Goal: Transaction & Acquisition: Purchase product/service

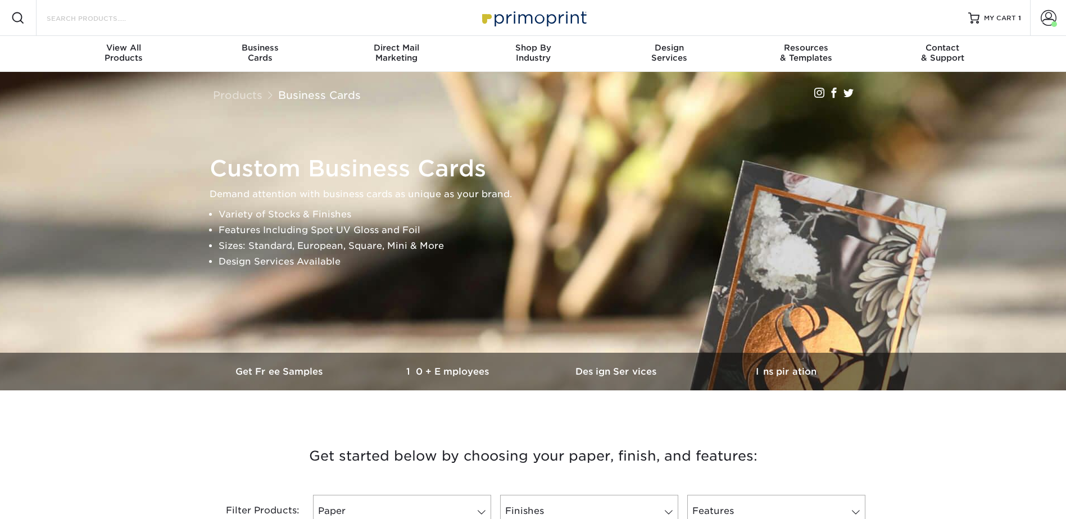
click at [92, 19] on input "Search Products" at bounding box center [101, 17] width 110 height 13
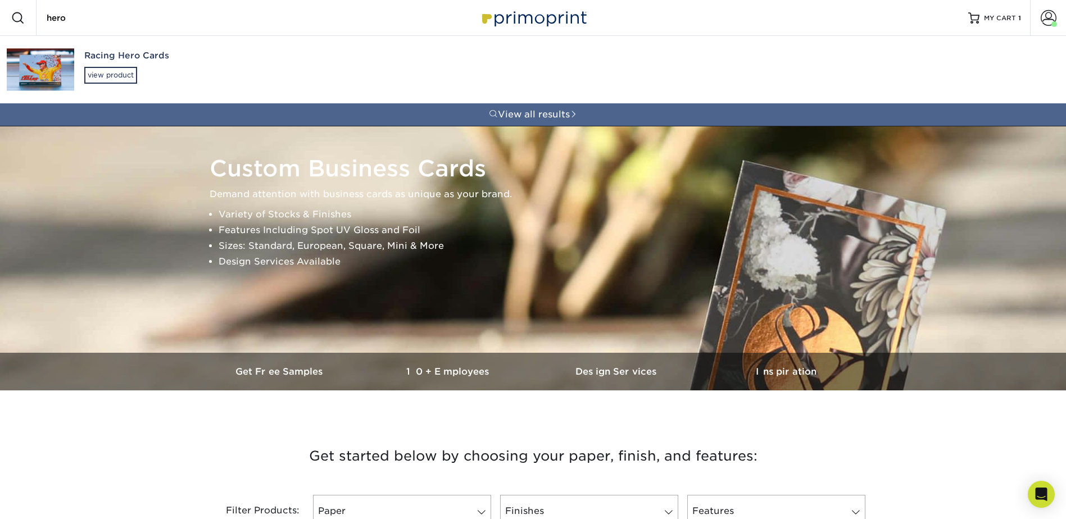
type input "hero"
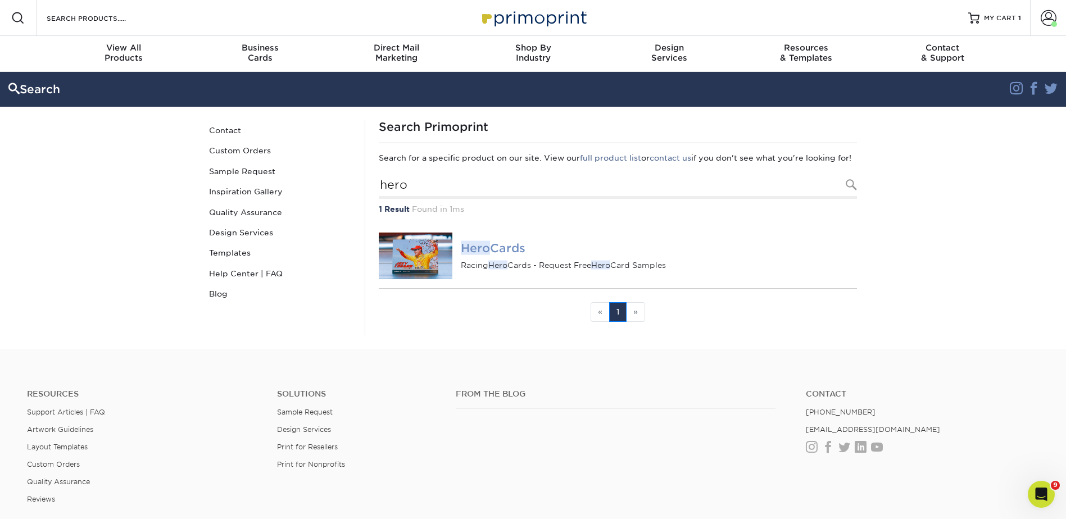
click at [474, 254] on em "Hero" at bounding box center [475, 247] width 29 height 14
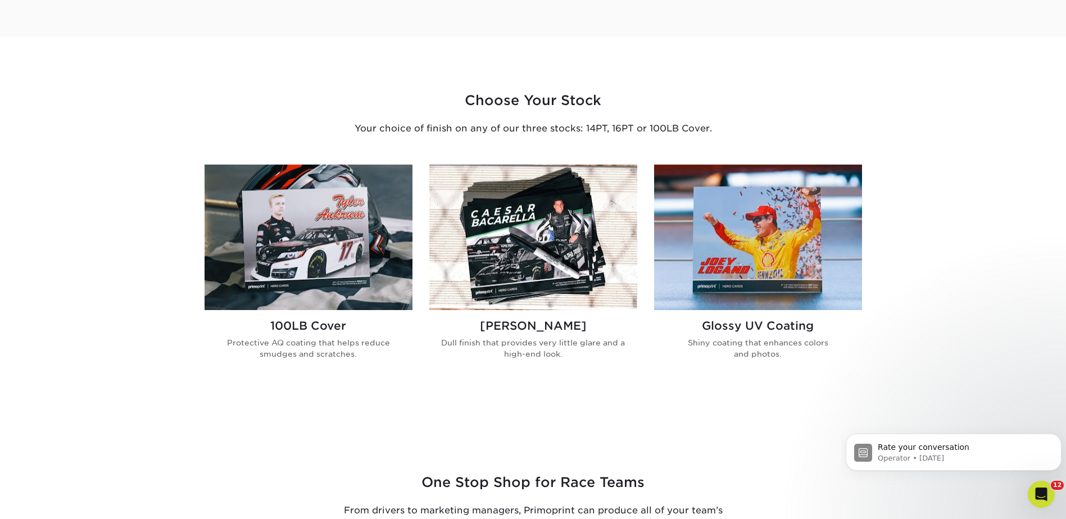
click at [539, 237] on img at bounding box center [533, 237] width 208 height 145
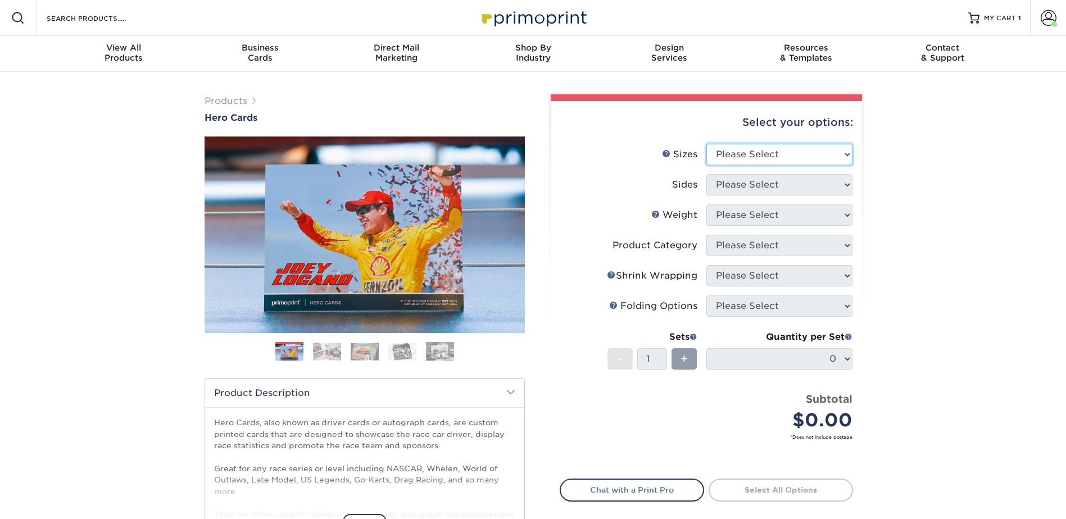
click at [752, 146] on select "Please Select 1.5" x 7" 4" x 6" 5" x 7" 6" x 8" 6" x 8.5" 6" x 9" 7" x 8.5" 7.5…" at bounding box center [779, 154] width 146 height 21
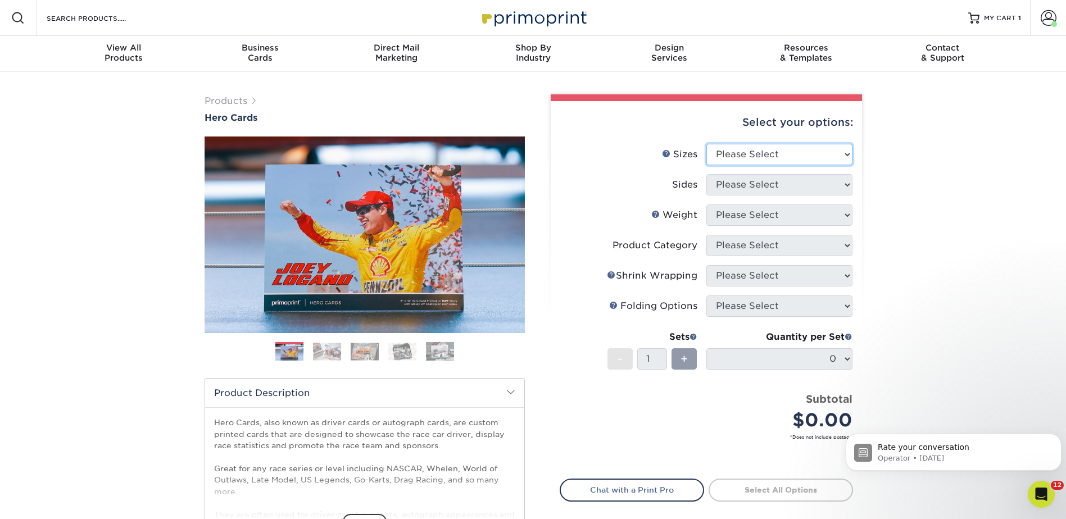
select select "8.00x10.00"
click at [706, 144] on select "Please Select 1.5" x 7" 4" x 6" 5" x 7" 6" x 8" 6" x 8.5" 6" x 9" 7" x 8.5" 7.5…" at bounding box center [779, 154] width 146 height 21
drag, startPoint x: 753, startPoint y: 181, endPoint x: 752, endPoint y: 196, distance: 15.2
click at [753, 181] on select "Please Select Print Both Sides Print Front Only" at bounding box center [779, 184] width 146 height 21
select select "13abbda7-1d64-4f25-8bb2-c179b224825d"
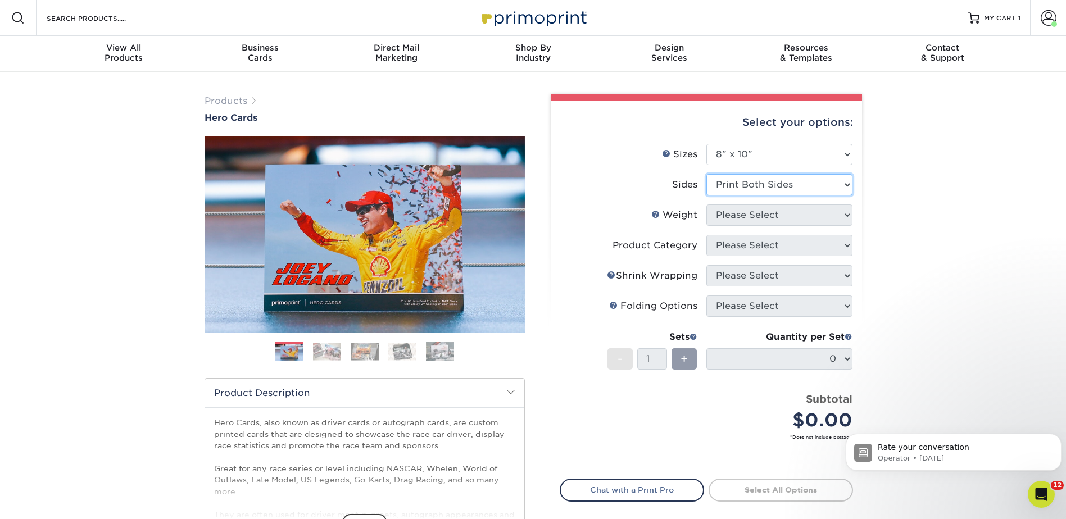
click at [706, 174] on select "Please Select Print Both Sides Print Front Only" at bounding box center [779, 184] width 146 height 21
click at [741, 219] on select "Please Select 100LB 14PT 16PT" at bounding box center [779, 214] width 146 height 21
select select "100LB"
click at [706, 204] on select "Please Select 100LB 14PT 16PT" at bounding box center [779, 214] width 146 height 21
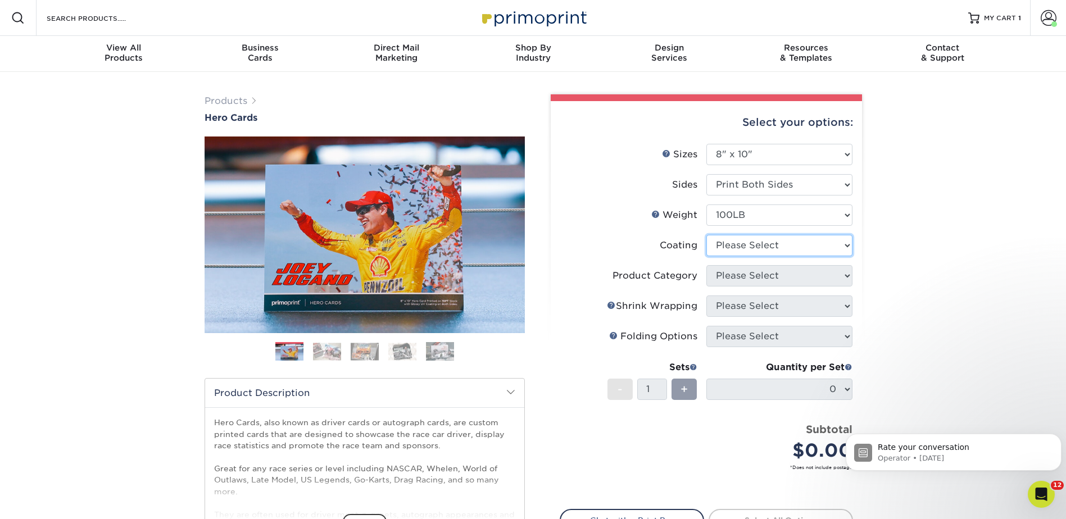
drag, startPoint x: 731, startPoint y: 242, endPoint x: 740, endPoint y: 257, distance: 17.9
click at [731, 242] on select at bounding box center [779, 245] width 146 height 21
select select "3e7618de-abca-4bda-9f97-8b9129e913d8"
click at [706, 235] on select at bounding box center [779, 245] width 146 height 21
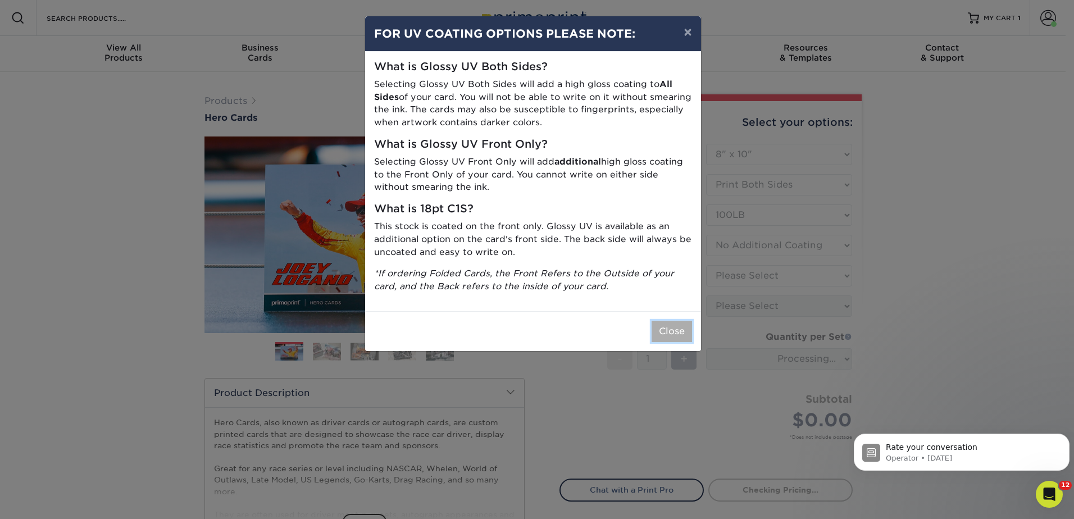
click at [670, 329] on button "Close" at bounding box center [672, 331] width 40 height 21
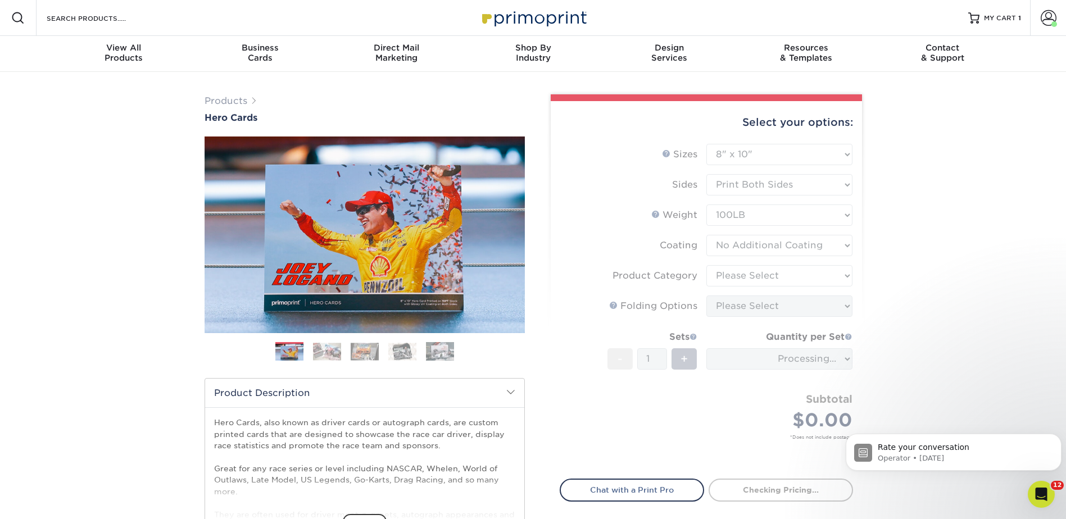
click at [763, 271] on form "Sizes Help Sizes Please Select 1.5" x 7" 4" x 6" 5" x 7" 6" x 8" 6" x 8.5" 6" x…" at bounding box center [706, 305] width 293 height 322
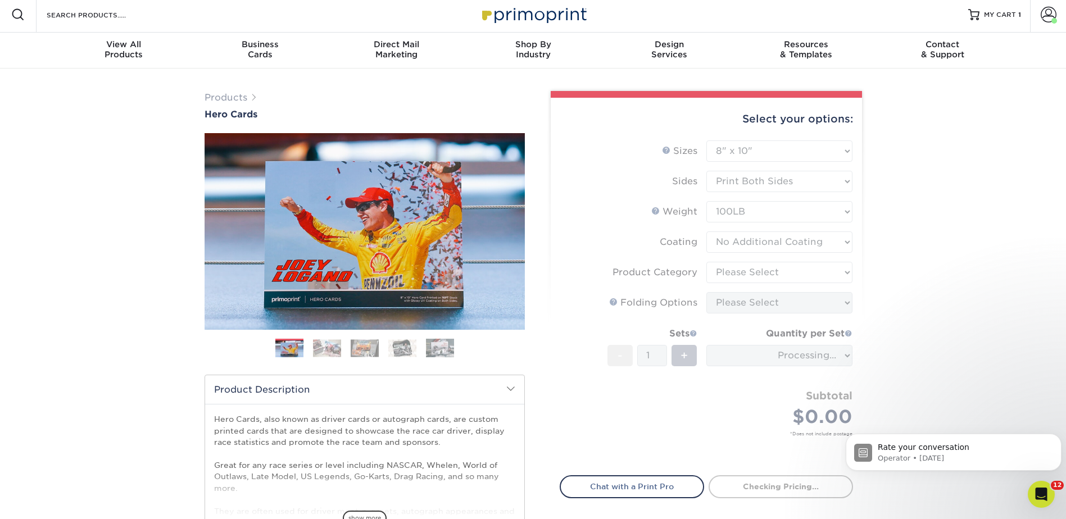
scroll to position [169, 0]
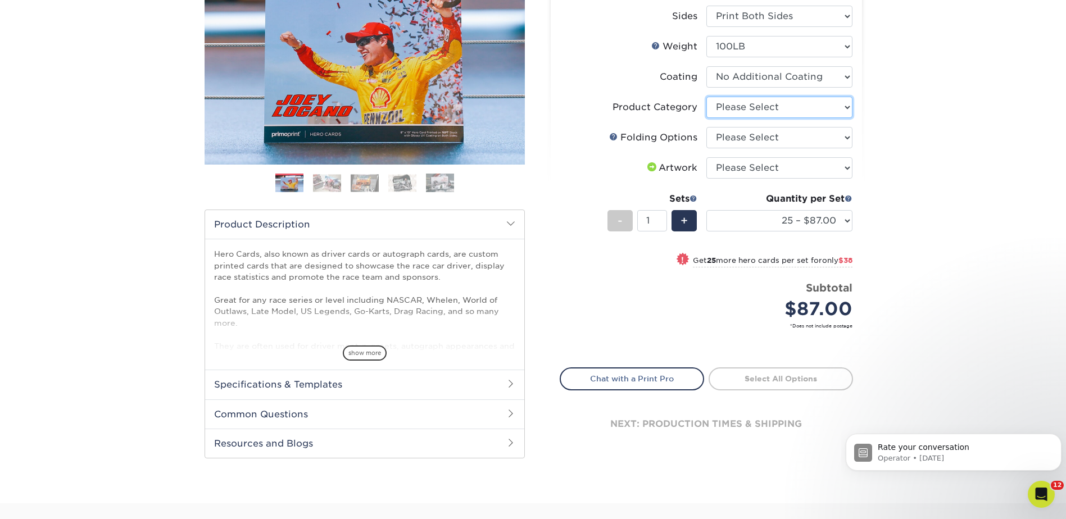
click at [732, 115] on select "Please Select Flyers and Brochures" at bounding box center [779, 107] width 146 height 21
select select "1a668080-6b7c-4174-b399-2c3833b27ef4"
click at [706, 97] on select "Please Select Flyers and Brochures" at bounding box center [779, 107] width 146 height 21
click at [730, 137] on select "Please Select FLAT - No Folding" at bounding box center [779, 137] width 146 height 21
select select "9b1d5825-34d1-4721-9874-ed79abb003d7"
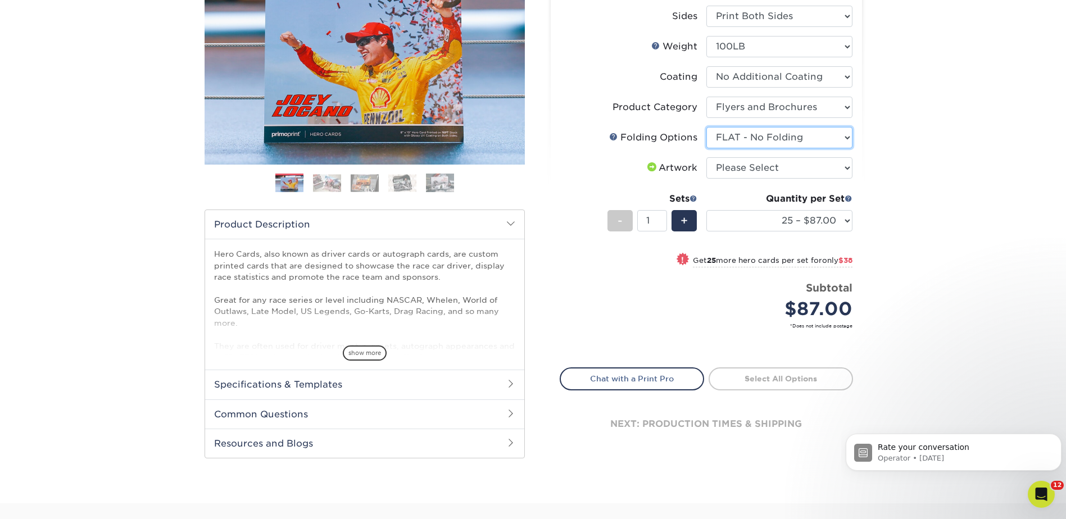
click at [706, 127] on select "Please Select FLAT - No Folding" at bounding box center [779, 137] width 146 height 21
drag, startPoint x: 735, startPoint y: 170, endPoint x: 735, endPoint y: 178, distance: 8.4
click at [735, 170] on select "Please Select I will upload files I need a design - $150" at bounding box center [779, 167] width 146 height 21
select select "upload"
click at [706, 157] on select "Please Select I will upload files I need a design - $150" at bounding box center [779, 167] width 146 height 21
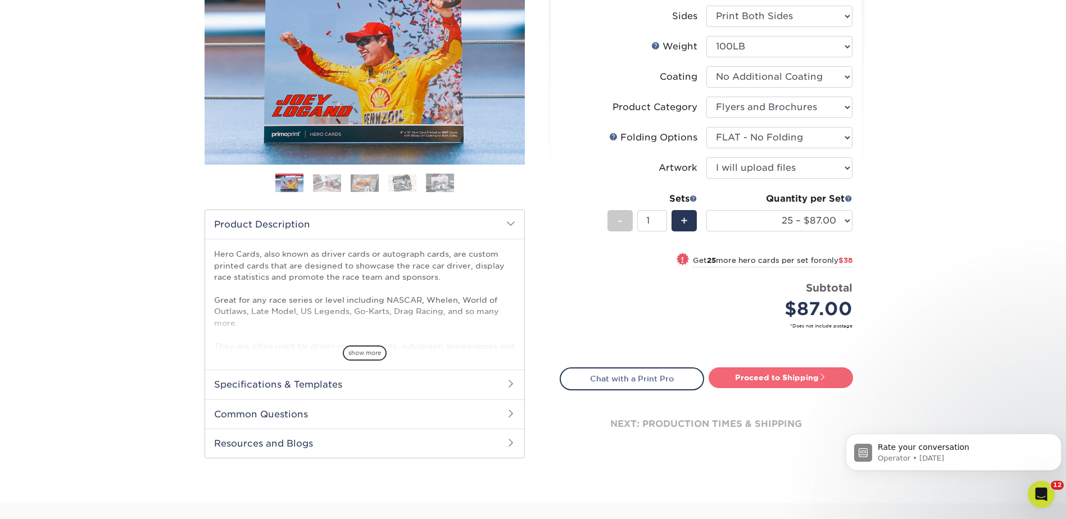
drag, startPoint x: 772, startPoint y: 404, endPoint x: 774, endPoint y: 387, distance: 17.5
click at [772, 404] on div "next: production times & shipping" at bounding box center [706, 423] width 293 height 67
click at [774, 379] on link "Proceed to Shipping" at bounding box center [780, 377] width 144 height 20
type input "Set 1"
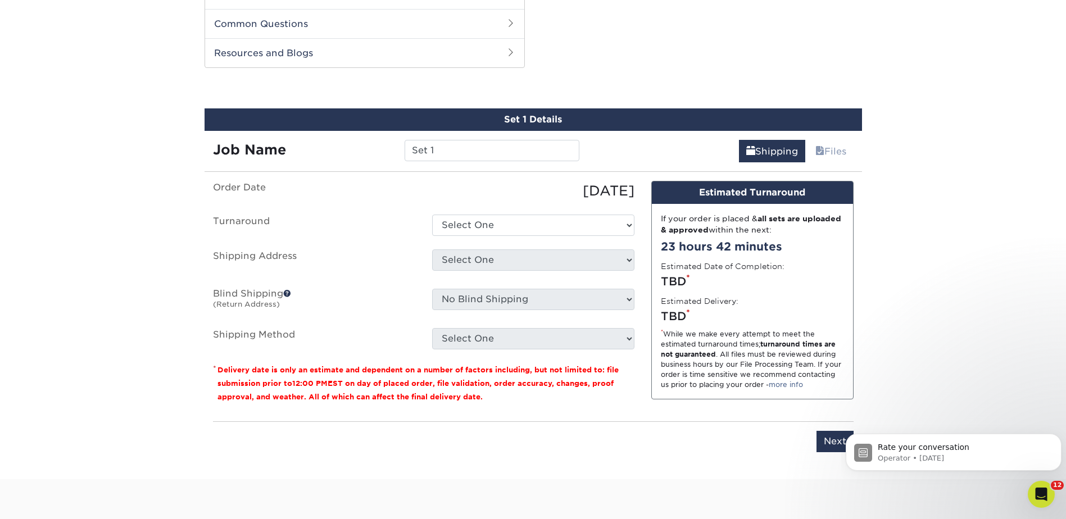
scroll to position [572, 0]
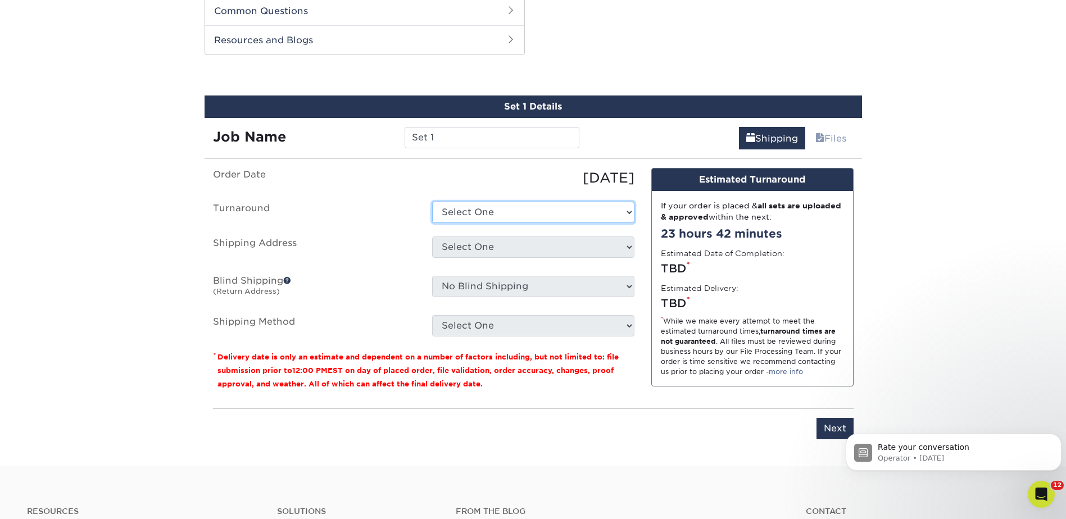
click at [452, 214] on select "Select One 2-4 Business Days 2 Day Next Business Day" at bounding box center [533, 212] width 202 height 21
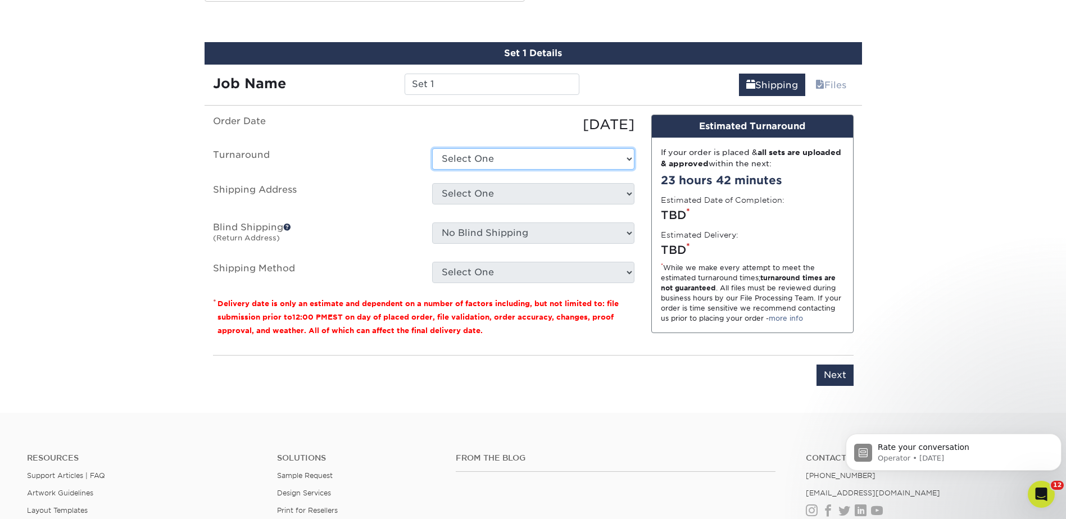
scroll to position [567, 0]
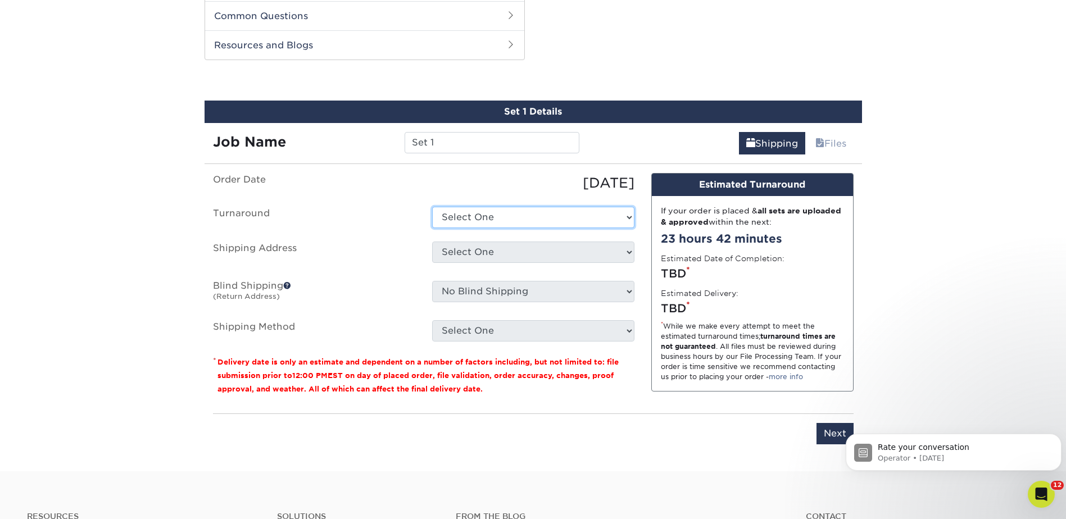
click at [458, 216] on select "Select One 2-4 Business Days 2 Day Next Business Day" at bounding box center [533, 217] width 202 height 21
select select "5a3a433f-19be-4a1b-a81c-f8be351656a2"
click at [432, 207] on select "Select One 2-4 Business Days 2 Day Next Business Day" at bounding box center [533, 217] width 202 height 21
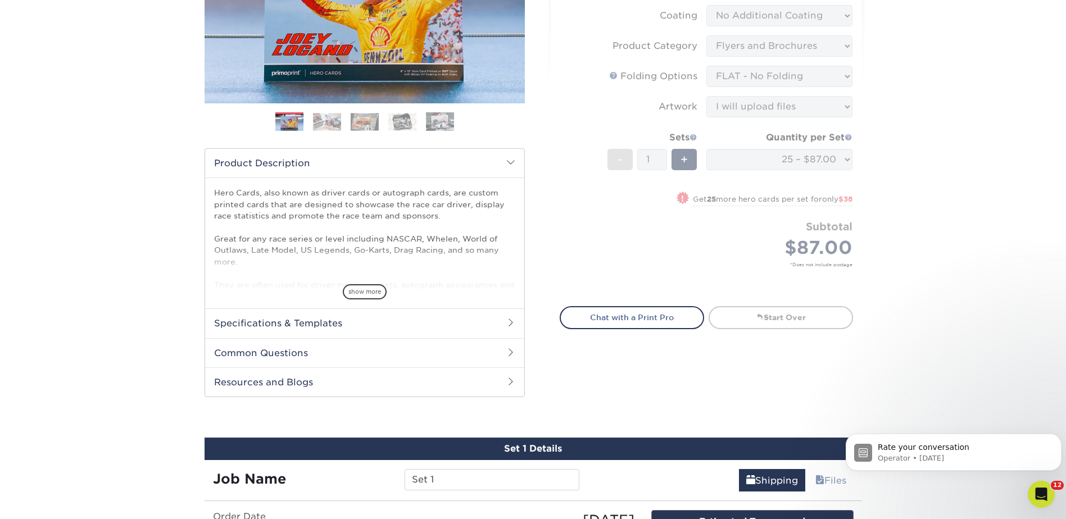
click at [912, 133] on div "Products Hero Cards Previous Next ," at bounding box center [533, 325] width 1066 height 966
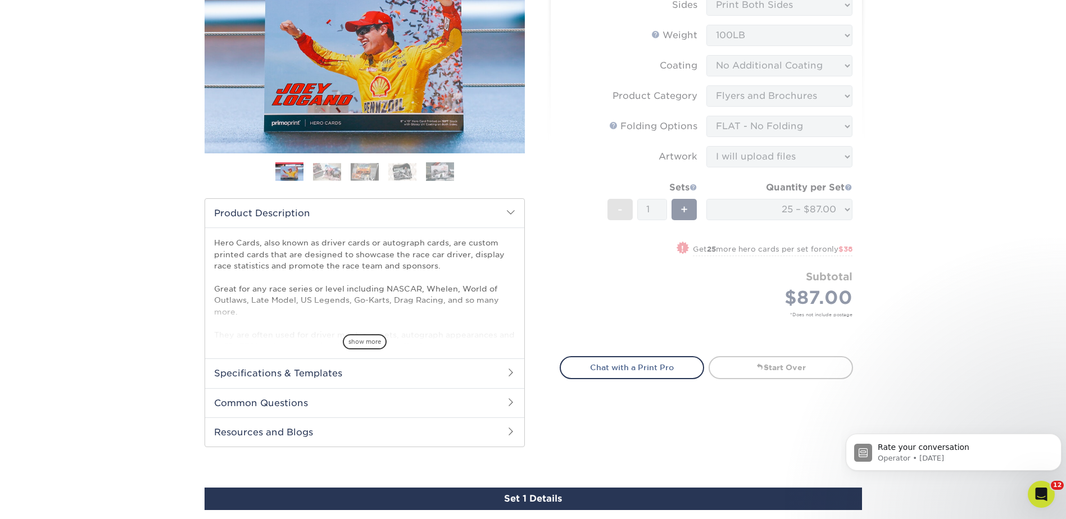
scroll to position [117, 0]
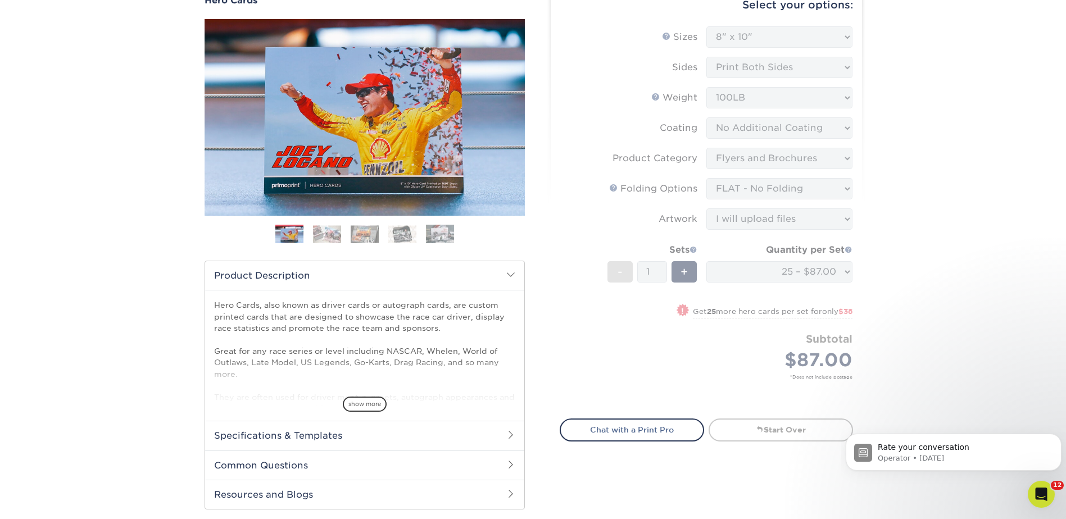
click at [899, 177] on div "Products Hero Cards Previous Next ," at bounding box center [533, 437] width 1066 height 966
click at [1056, 436] on icon "Dismiss notification" at bounding box center [1058, 437] width 6 height 6
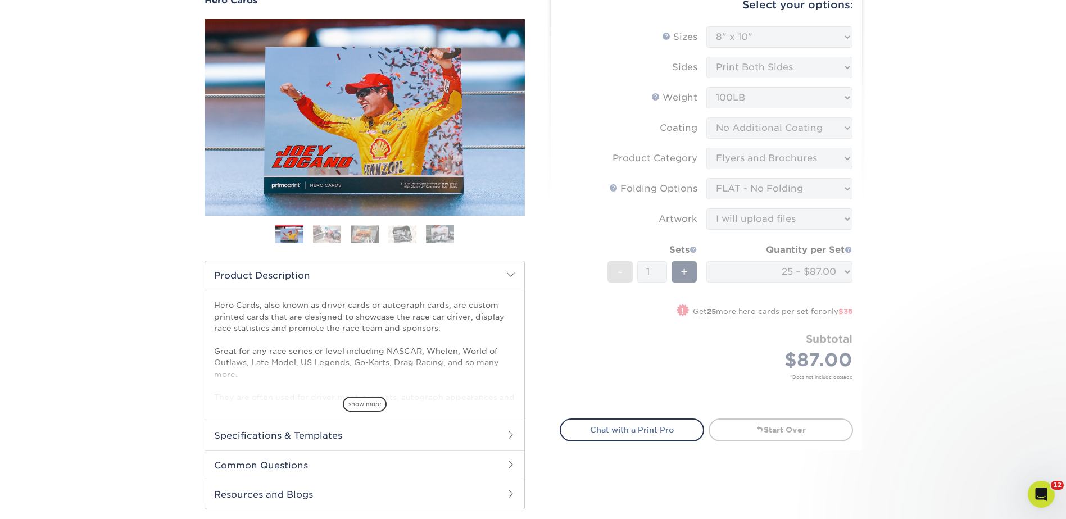
click at [914, 207] on div "Products Hero Cards Previous Next ," at bounding box center [533, 437] width 1066 height 966
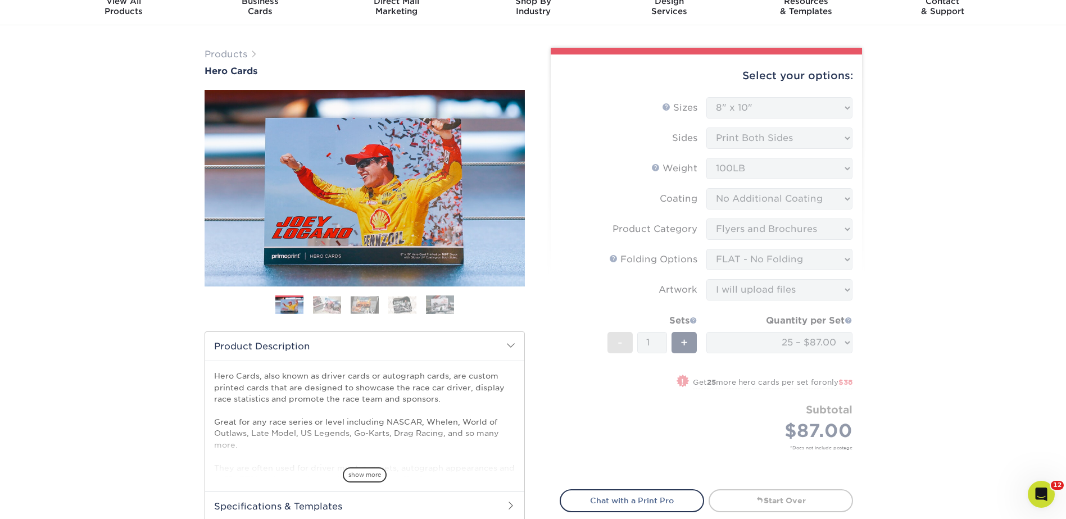
scroll to position [0, 0]
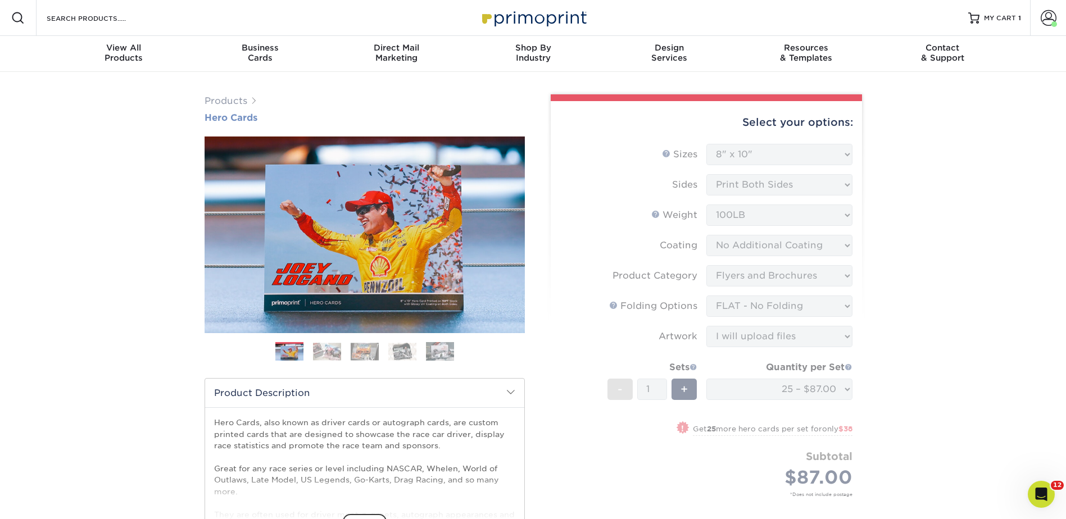
click at [239, 119] on h1 "Hero Cards" at bounding box center [364, 117] width 320 height 11
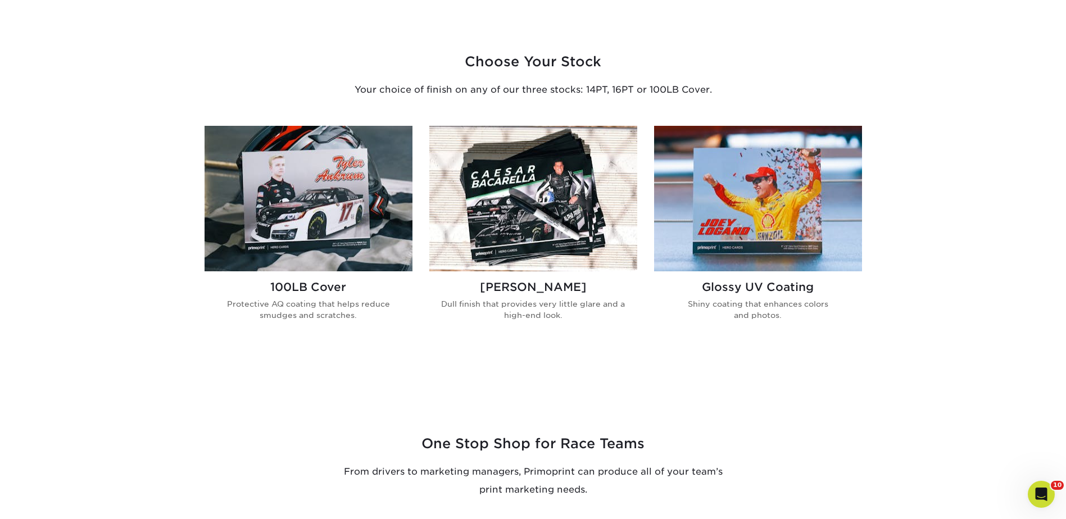
scroll to position [730, 0]
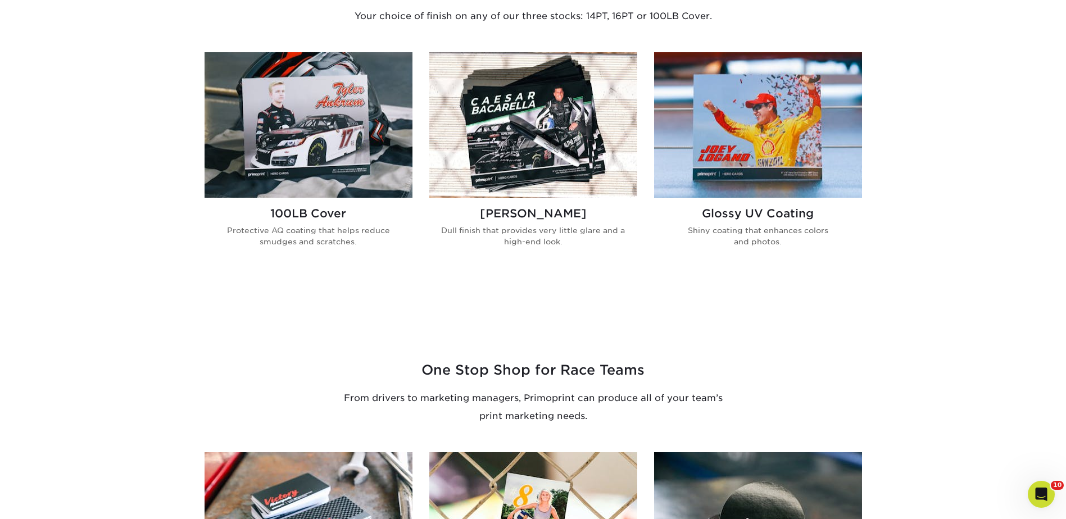
click at [507, 149] on img at bounding box center [533, 124] width 208 height 145
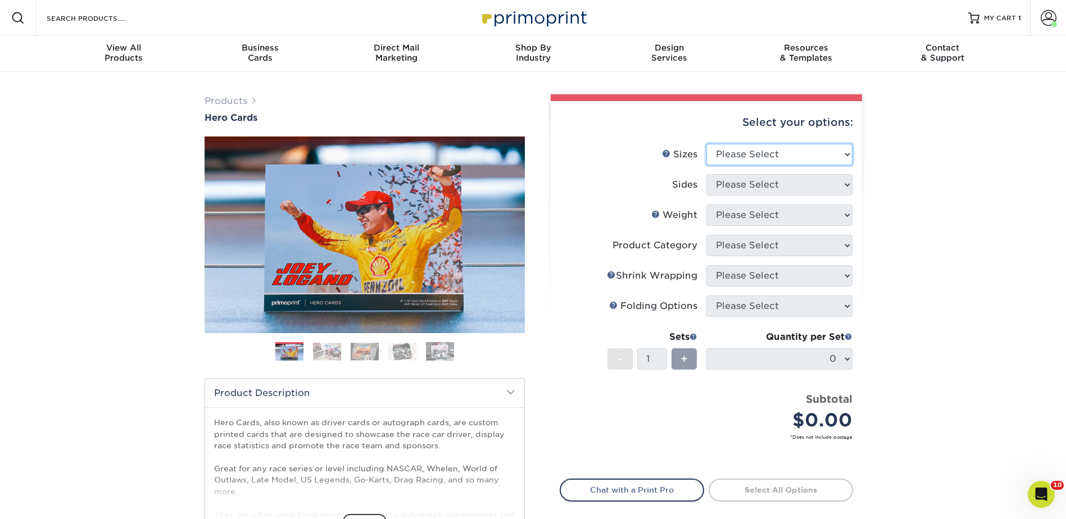
click at [735, 144] on select "Please Select 1.5" x 7" 4" x 6" 5" x 7" 6" x 8" 6" x 8.5" 6" x 9" 7" x 8.5" 7.5…" at bounding box center [779, 154] width 146 height 21
select select "8.00x10.00"
click at [706, 144] on select "Please Select 1.5" x 7" 4" x 6" 5" x 7" 6" x 8" 6" x 8.5" 6" x 9" 7" x 8.5" 7.5…" at bounding box center [779, 154] width 146 height 21
click at [734, 185] on select "Please Select Print Both Sides Print Front Only" at bounding box center [779, 184] width 146 height 21
select select "13abbda7-1d64-4f25-8bb2-c179b224825d"
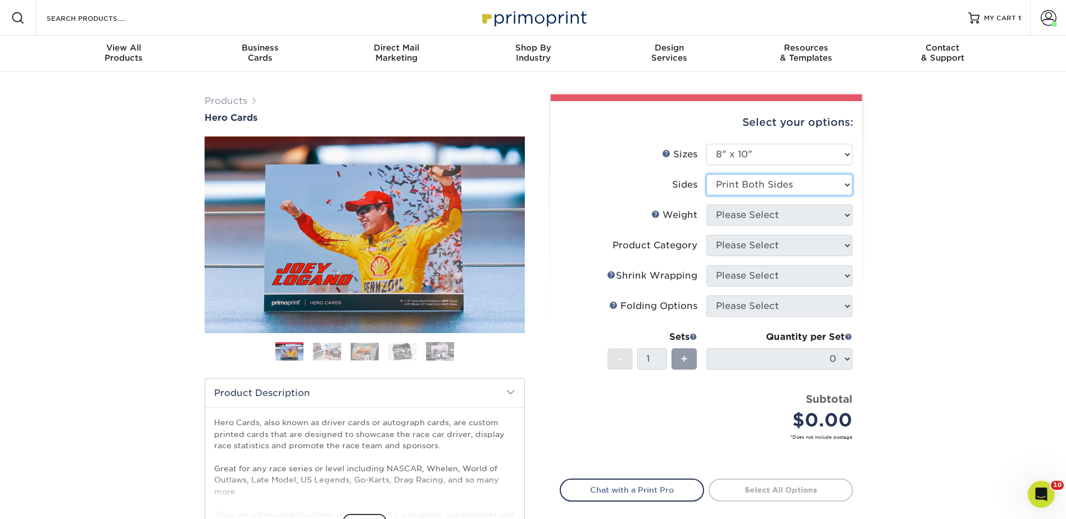
click at [706, 174] on select "Please Select Print Both Sides Print Front Only" at bounding box center [779, 184] width 146 height 21
drag, startPoint x: 729, startPoint y: 205, endPoint x: 733, endPoint y: 216, distance: 11.4
click at [729, 205] on select "Please Select 100LB 14PT 16PT" at bounding box center [779, 214] width 146 height 21
select select "14PT"
click at [706, 204] on select "Please Select 100LB 14PT 16PT" at bounding box center [779, 214] width 146 height 21
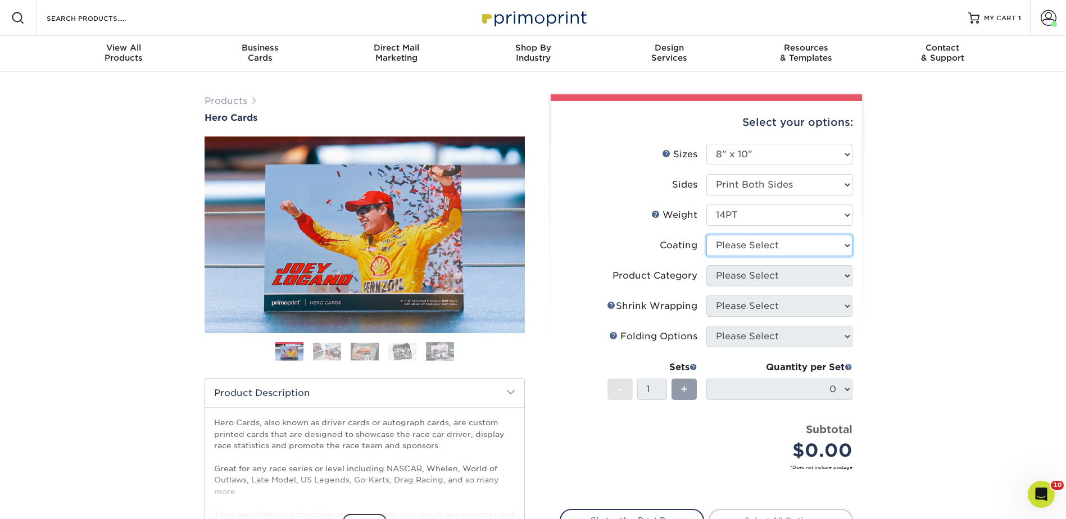
drag, startPoint x: 736, startPoint y: 243, endPoint x: 738, endPoint y: 252, distance: 9.1
click at [736, 243] on select at bounding box center [779, 245] width 146 height 21
select select "121bb7b5-3b4d-429f-bd8d-bbf80e953313"
click at [706, 235] on select at bounding box center [779, 245] width 146 height 21
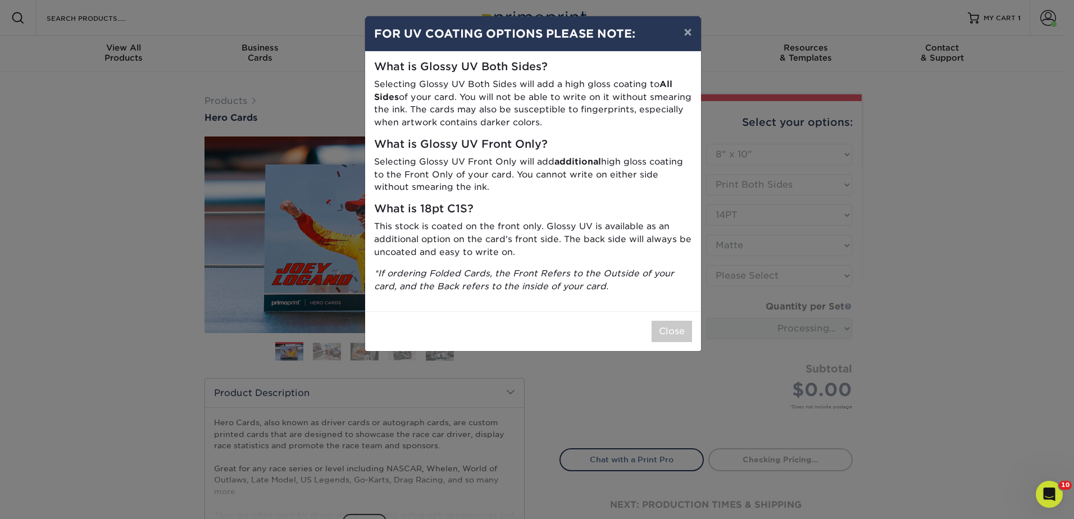
click at [670, 316] on div "Close" at bounding box center [533, 331] width 336 height 40
click at [668, 330] on button "Close" at bounding box center [672, 331] width 40 height 21
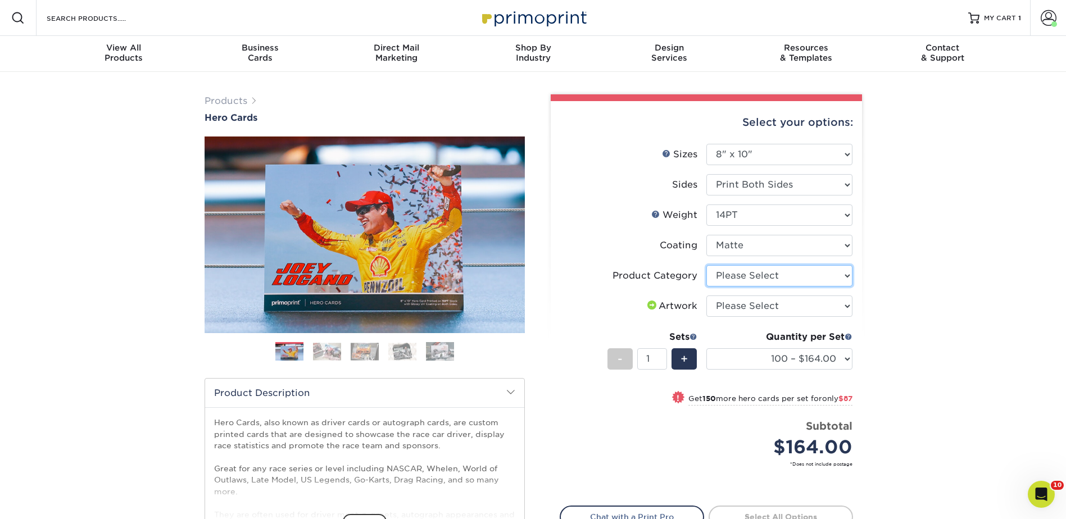
click at [736, 271] on select "Please Select Sell Sheets" at bounding box center [779, 275] width 146 height 21
select select "eddd4a87-9082-47bb-843b-3bca55f6c842"
click at [706, 265] on select "Please Select Sell Sheets" at bounding box center [779, 275] width 146 height 21
click at [736, 303] on select "Please Select I will upload files I need a design - $150" at bounding box center [779, 305] width 146 height 21
select select "upload"
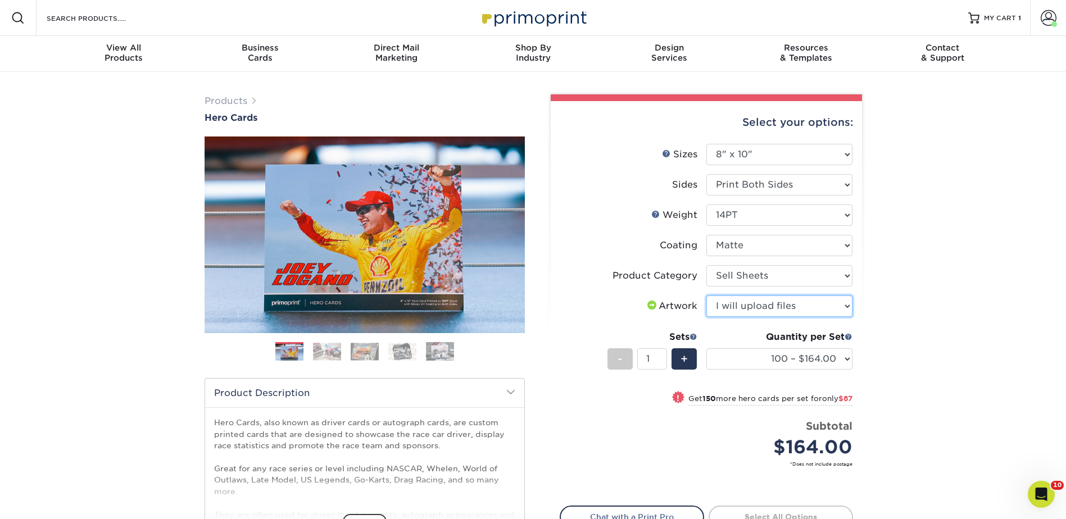
click at [706, 295] on select "Please Select I will upload files I need a design - $150" at bounding box center [779, 305] width 146 height 21
